Goal: Transaction & Acquisition: Purchase product/service

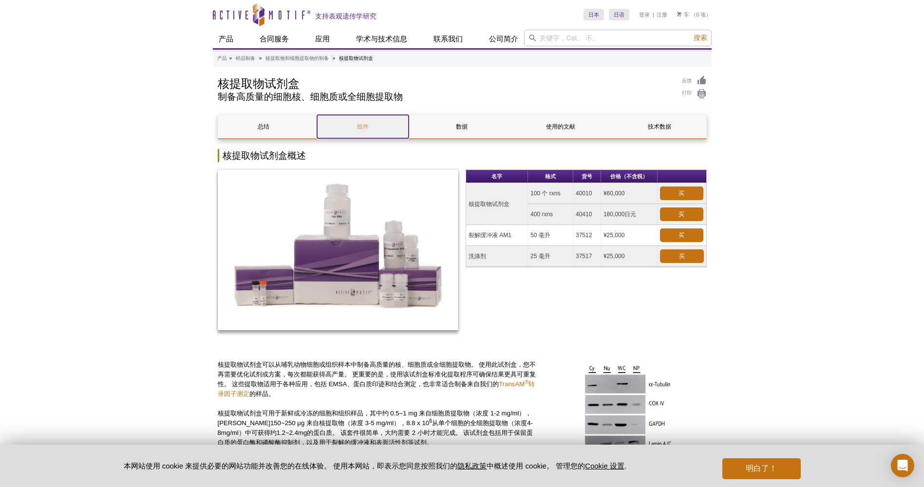
click at [375, 127] on link "组件" at bounding box center [363, 126] width 92 height 23
click at [480, 127] on link "数据" at bounding box center [462, 126] width 92 height 23
drag, startPoint x: 535, startPoint y: 192, endPoint x: 562, endPoint y: 192, distance: 26.8
click at [562, 192] on td "100 个 rxns" at bounding box center [550, 193] width 45 height 21
drag, startPoint x: 562, startPoint y: 192, endPoint x: 512, endPoint y: 198, distance: 51.0
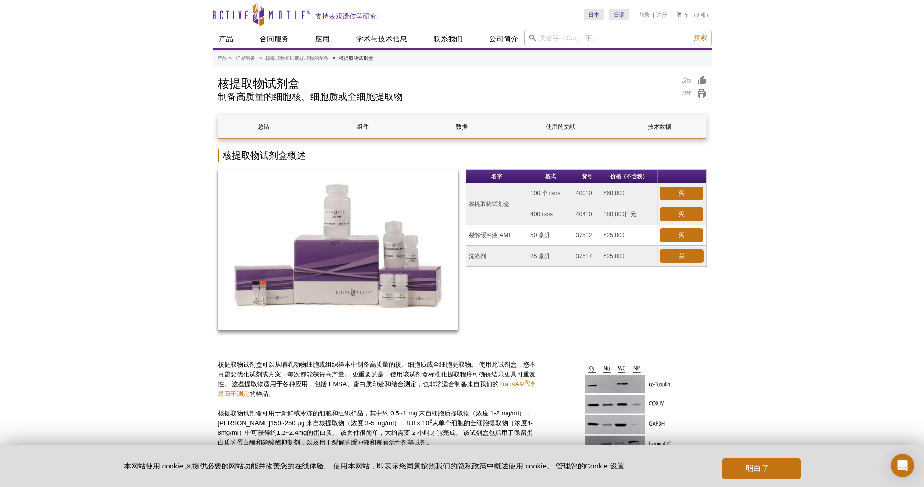
click at [513, 198] on td "核提取物试剂盒" at bounding box center [497, 204] width 62 height 42
click at [497, 205] on td "核提取物试剂盒" at bounding box center [497, 204] width 62 height 42
click at [674, 193] on link "买" at bounding box center [681, 194] width 43 height 14
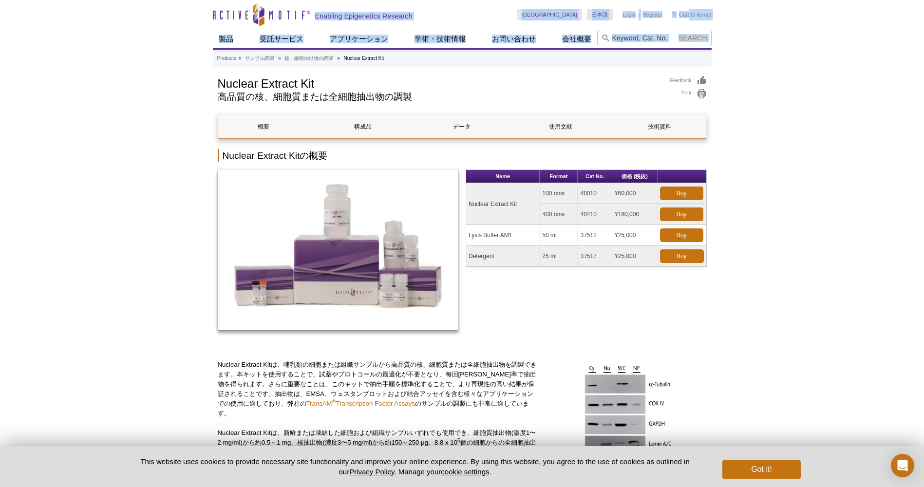
drag, startPoint x: 442, startPoint y: 18, endPoint x: 130, endPoint y: 67, distance: 316.1
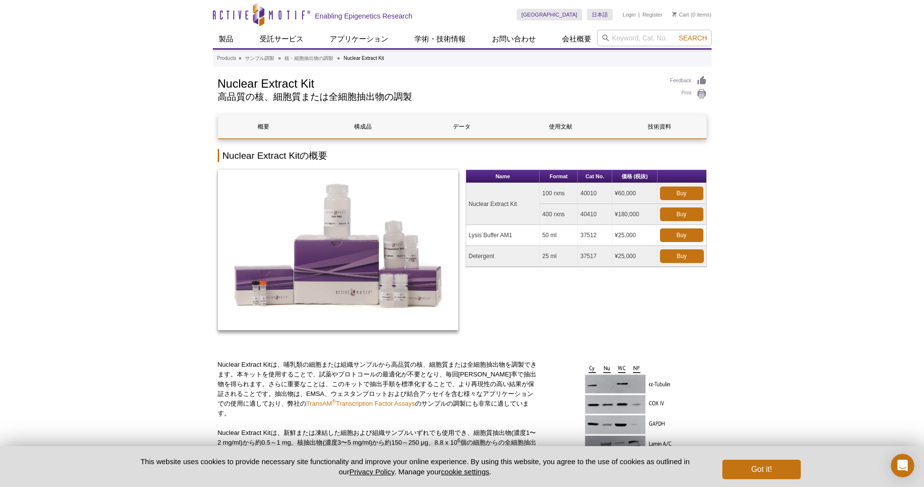
drag, startPoint x: 130, startPoint y: 67, endPoint x: 139, endPoint y: 133, distance: 66.4
click at [317, 58] on link "核・細胞抽出物の調製" at bounding box center [309, 58] width 49 height 9
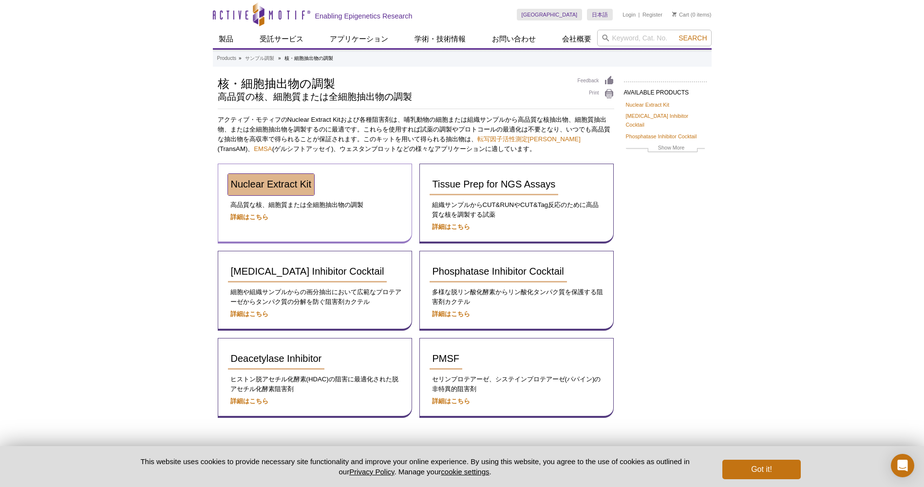
click at [279, 183] on span "Nuclear Extract Kit" at bounding box center [271, 184] width 81 height 11
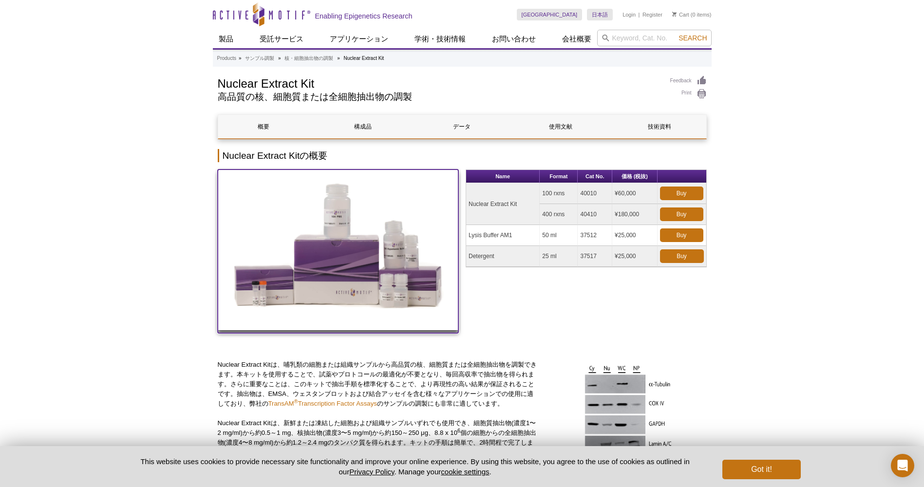
click at [368, 262] on img at bounding box center [338, 250] width 241 height 161
